Goal: Task Accomplishment & Management: Complete application form

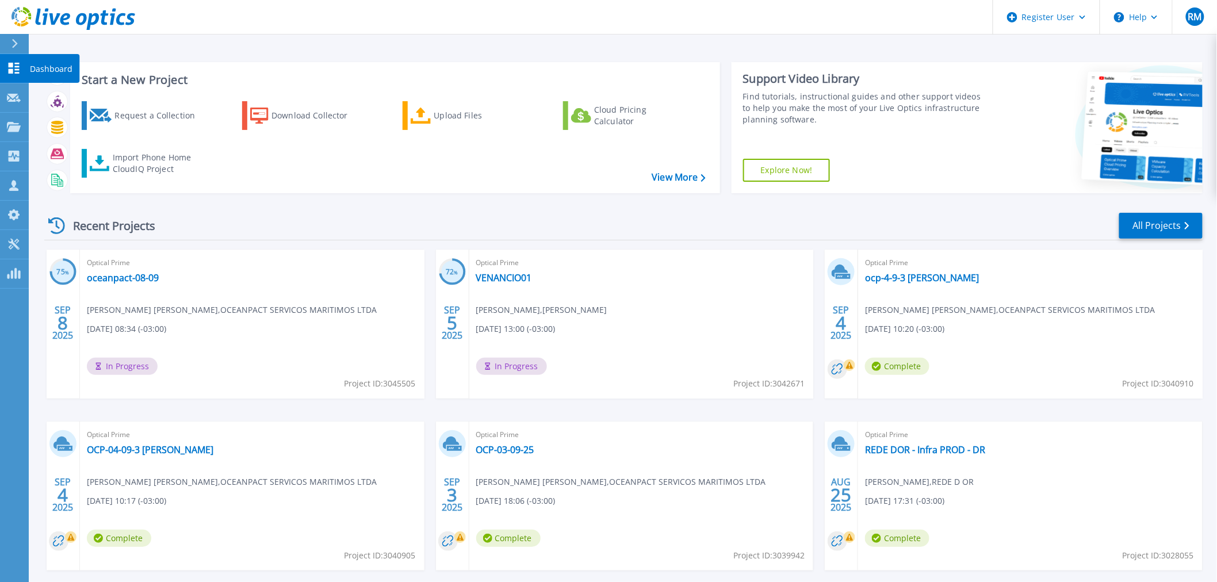
click at [16, 82] on link "Dashboard Dashboard" at bounding box center [14, 68] width 29 height 29
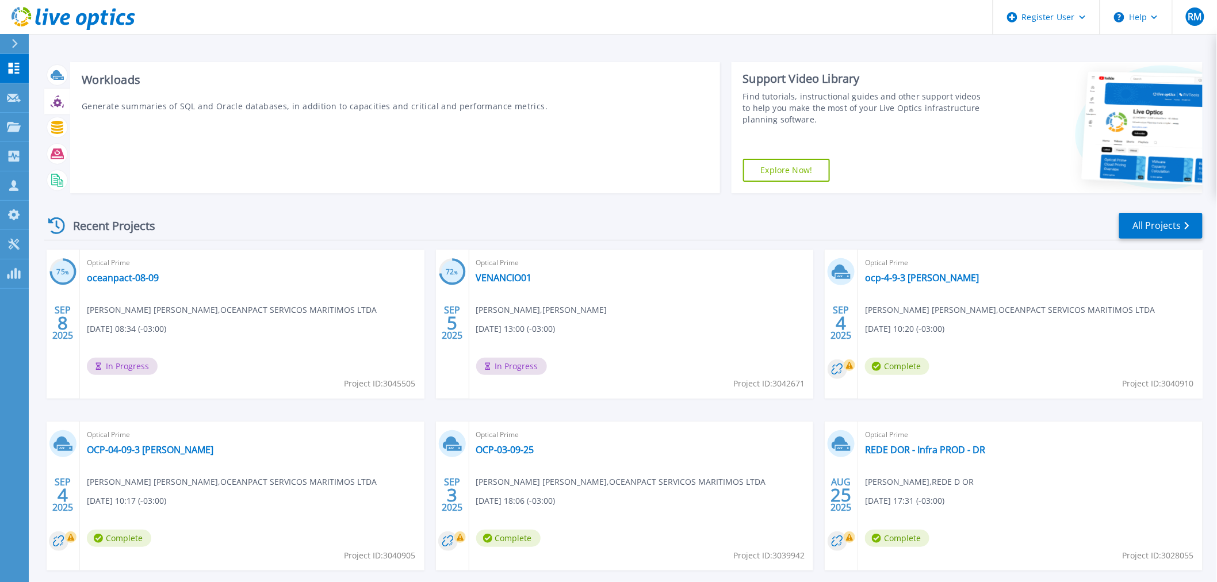
click at [121, 104] on p "Generate summaries of SQL and Oracle databases, in addition to capacities and c…" at bounding box center [395, 106] width 627 height 12
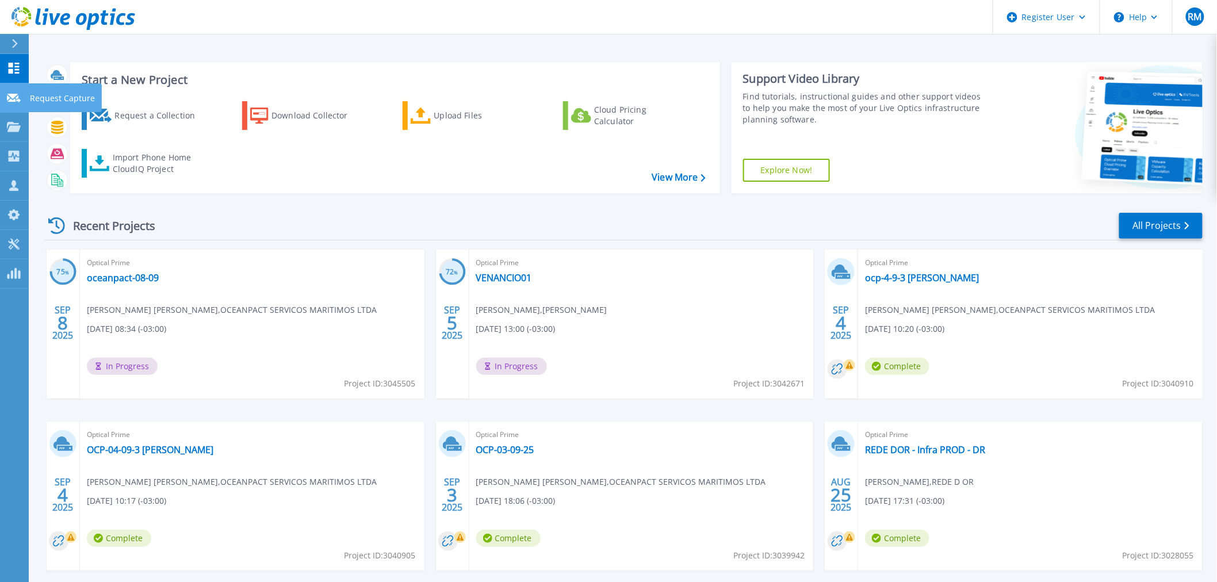
click at [30, 98] on p "Request Capture" at bounding box center [62, 98] width 65 height 30
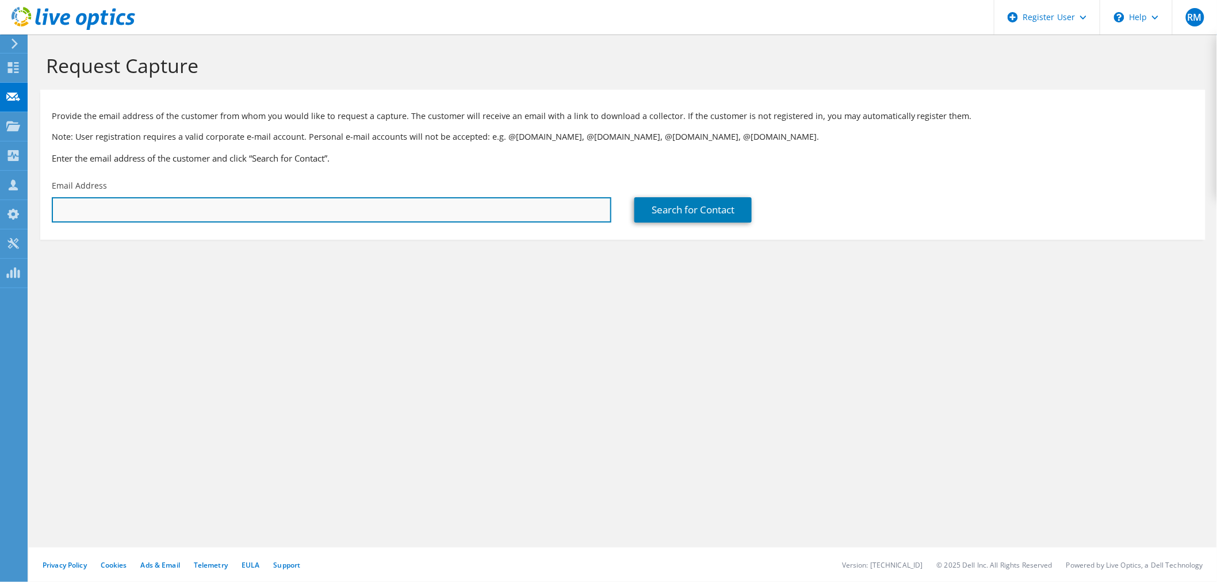
click at [217, 208] on input "text" at bounding box center [332, 209] width 560 height 25
paste input "[EMAIL_ADDRESS][PERSON_NAME][DOMAIN_NAME]"
type input "wanilson.santos@gru.com.br"
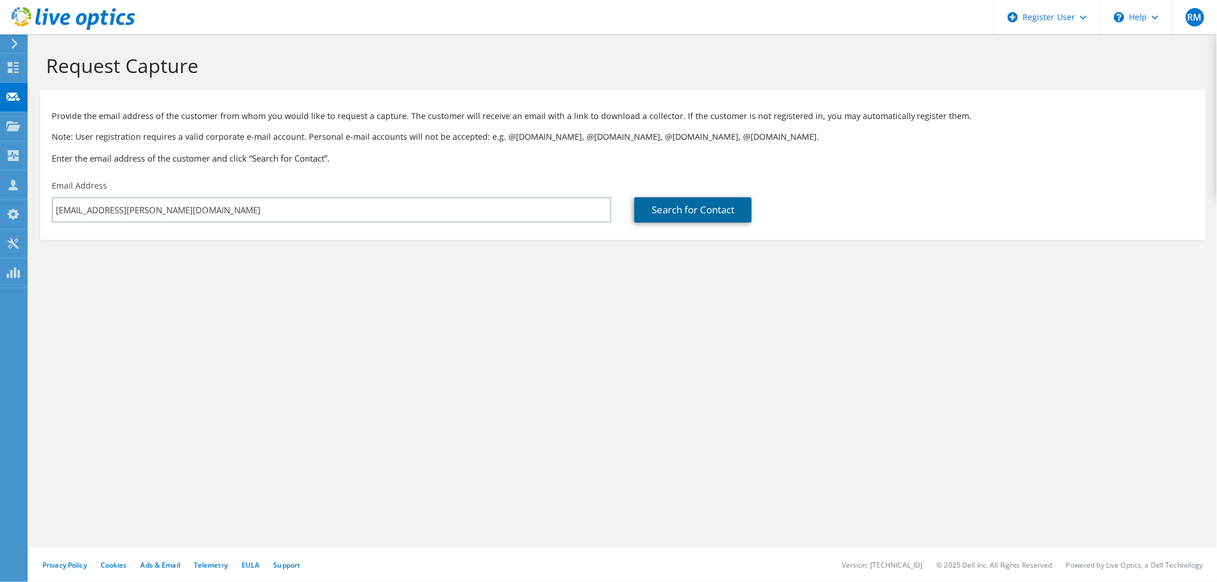
click at [714, 221] on link "Search for Contact" at bounding box center [692, 209] width 117 height 25
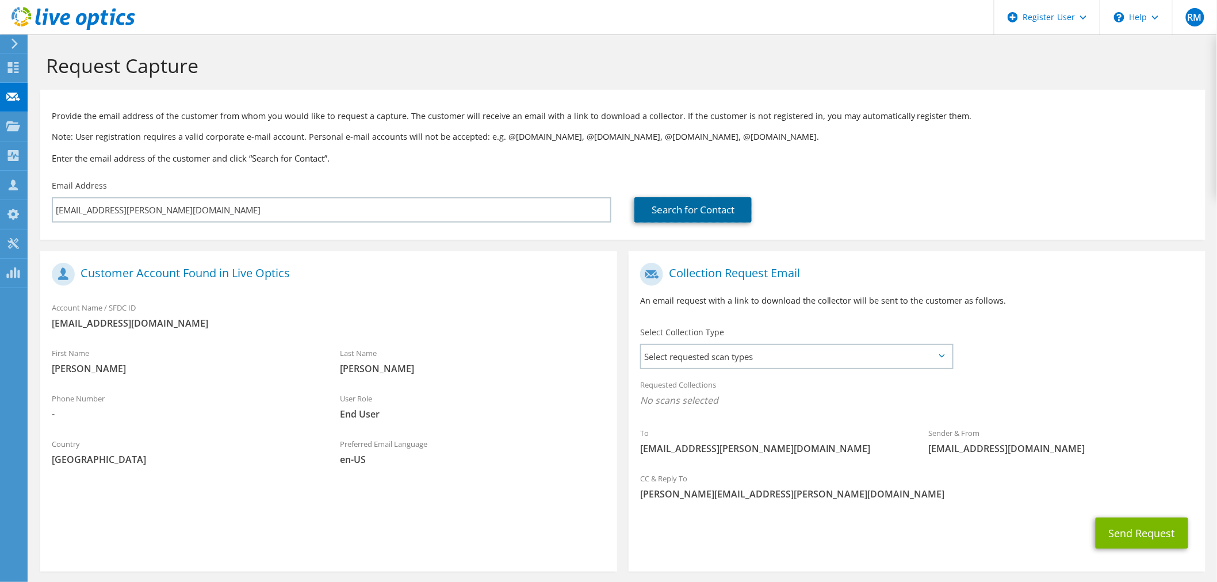
scroll to position [48, 0]
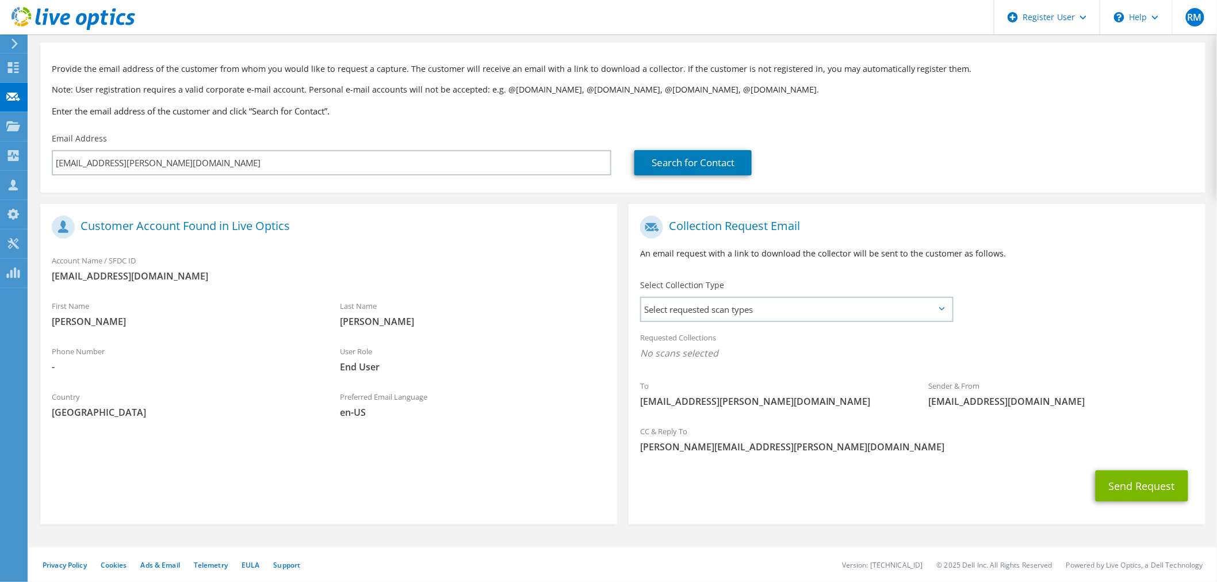
click at [98, 276] on span "cnunes@triples.com.br" at bounding box center [329, 276] width 554 height 13
drag, startPoint x: 635, startPoint y: 400, endPoint x: 829, endPoint y: 401, distance: 193.8
click at [829, 401] on div "To wanilson.santos@gru.com.br" at bounding box center [773, 394] width 288 height 40
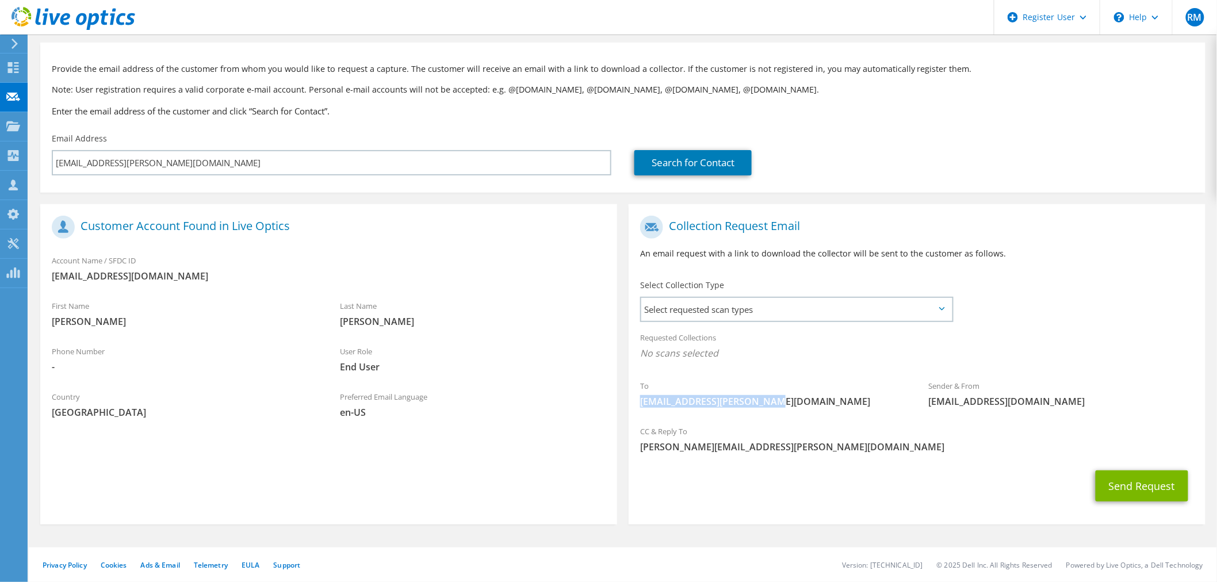
click at [819, 400] on span "wanilson.santos@gru.com.br" at bounding box center [772, 401] width 265 height 13
click at [294, 324] on span "Claudio" at bounding box center [184, 321] width 265 height 13
click at [753, 302] on span "Select requested scan types" at bounding box center [796, 309] width 311 height 23
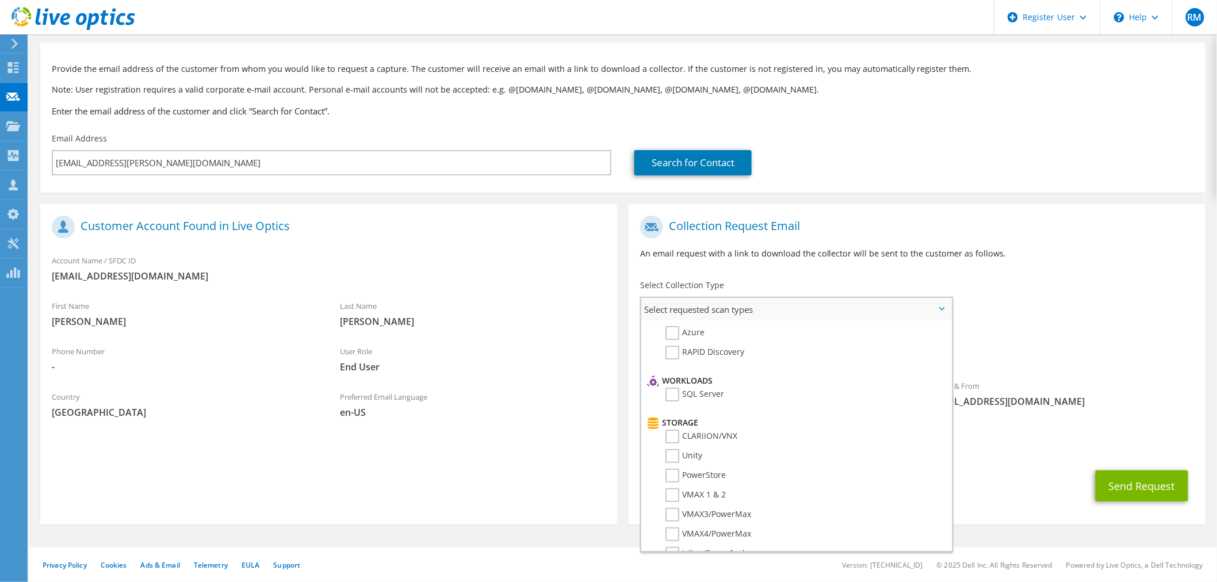
scroll to position [128, 0]
click at [541, 430] on section "Customer Account Found in Live Optics Account Name / SFDC ID cnunes@triples.com…" at bounding box center [328, 364] width 577 height 320
